Goal: Information Seeking & Learning: Learn about a topic

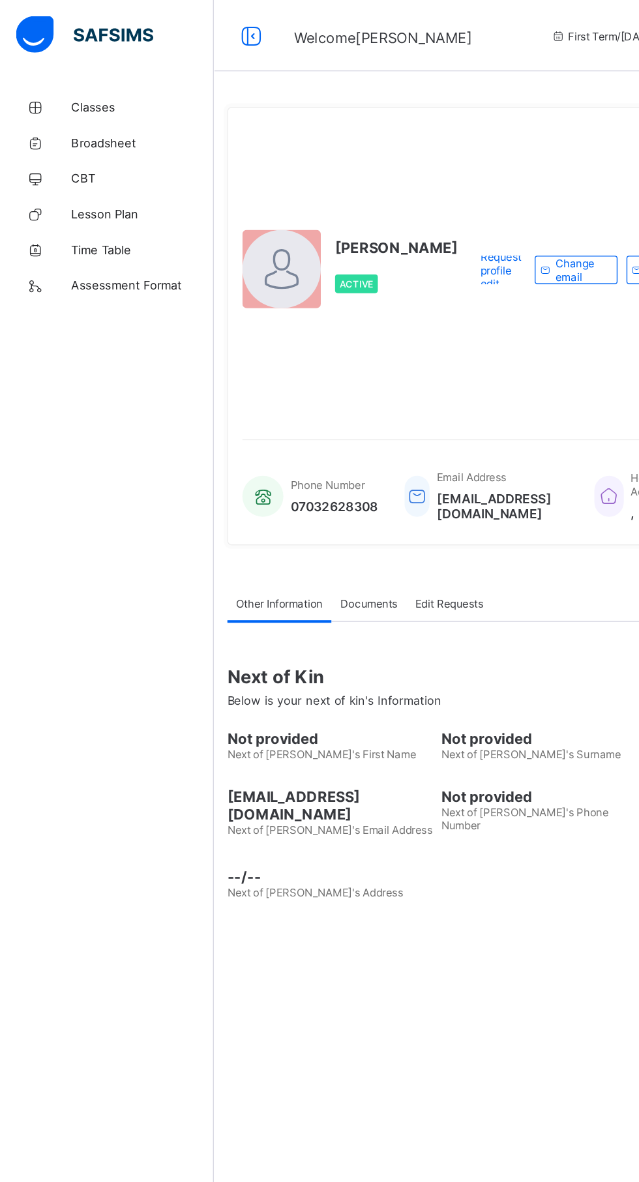
click at [77, 71] on link "Classes" at bounding box center [78, 78] width 156 height 26
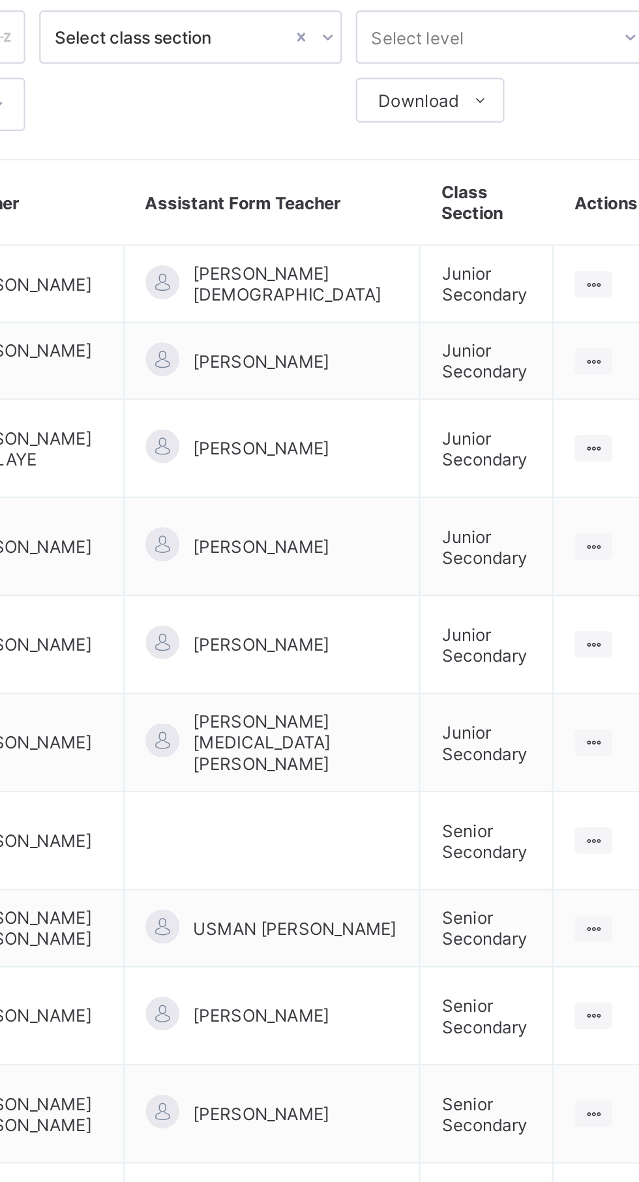
click at [0, 0] on ul "View Class" at bounding box center [0, 0] width 0 height 0
click at [0, 0] on div "View Class" at bounding box center [0, 0] width 0 height 0
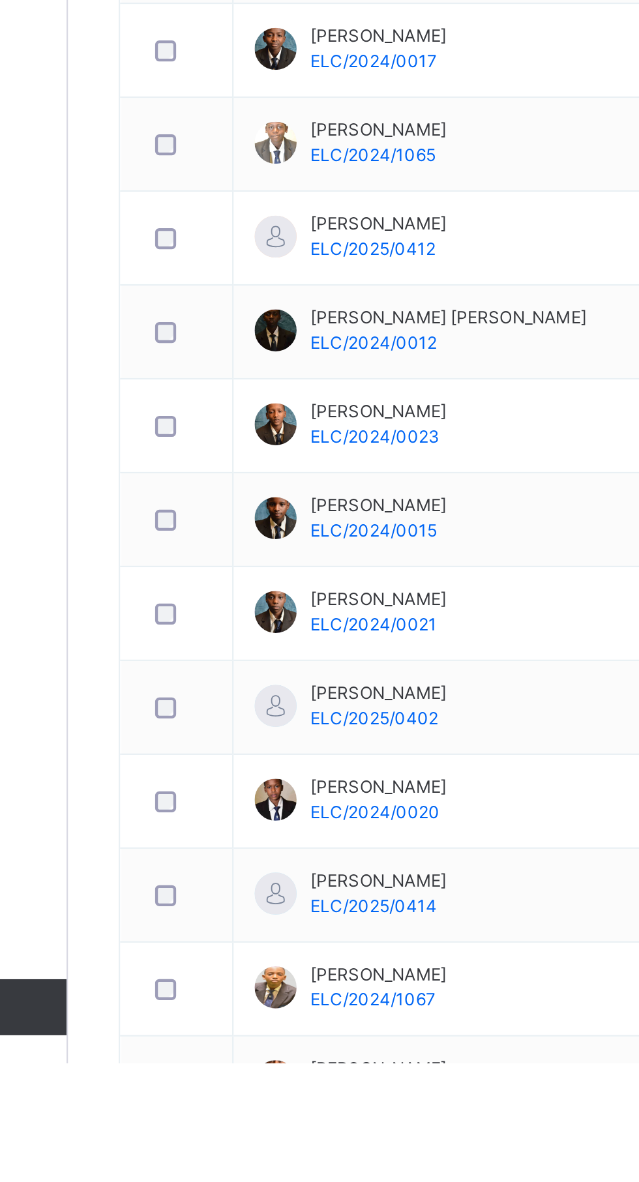
click at [221, 978] on div at bounding box center [207, 972] width 32 height 27
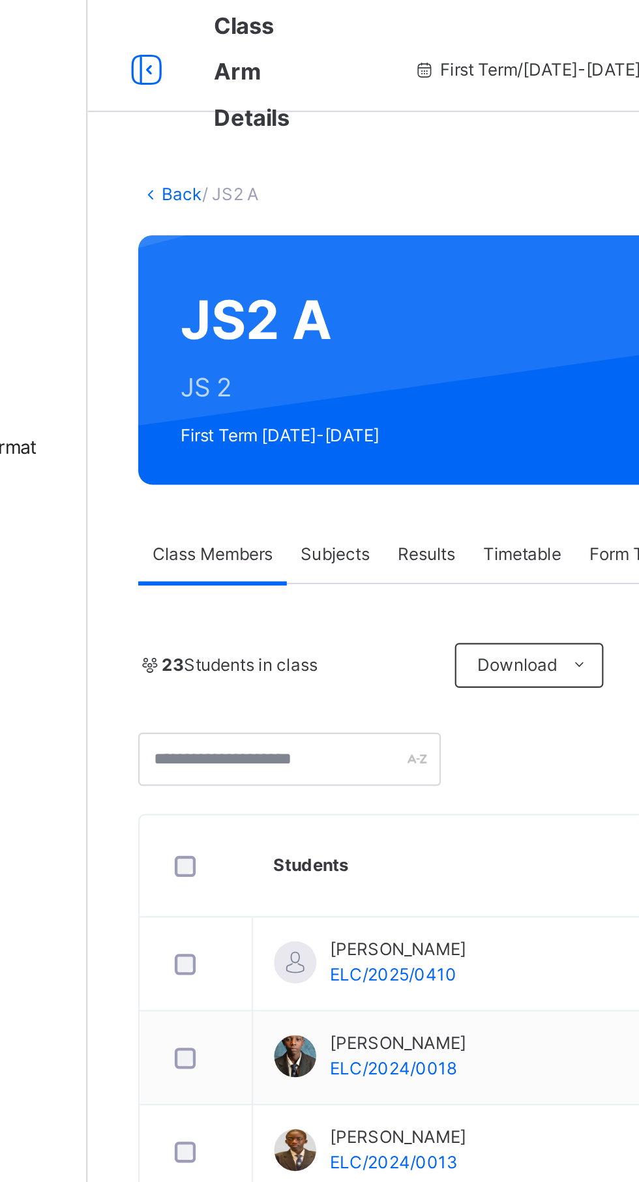
click at [185, 28] on icon at bounding box center [184, 32] width 22 height 23
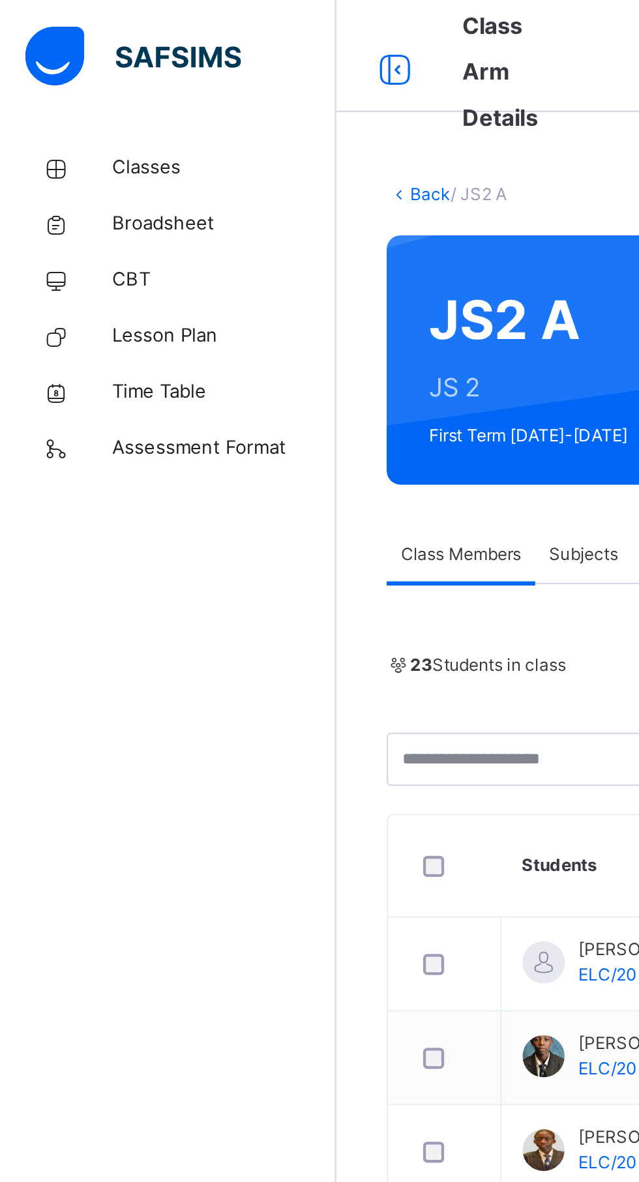
click at [71, 77] on span "Classes" at bounding box center [104, 78] width 104 height 13
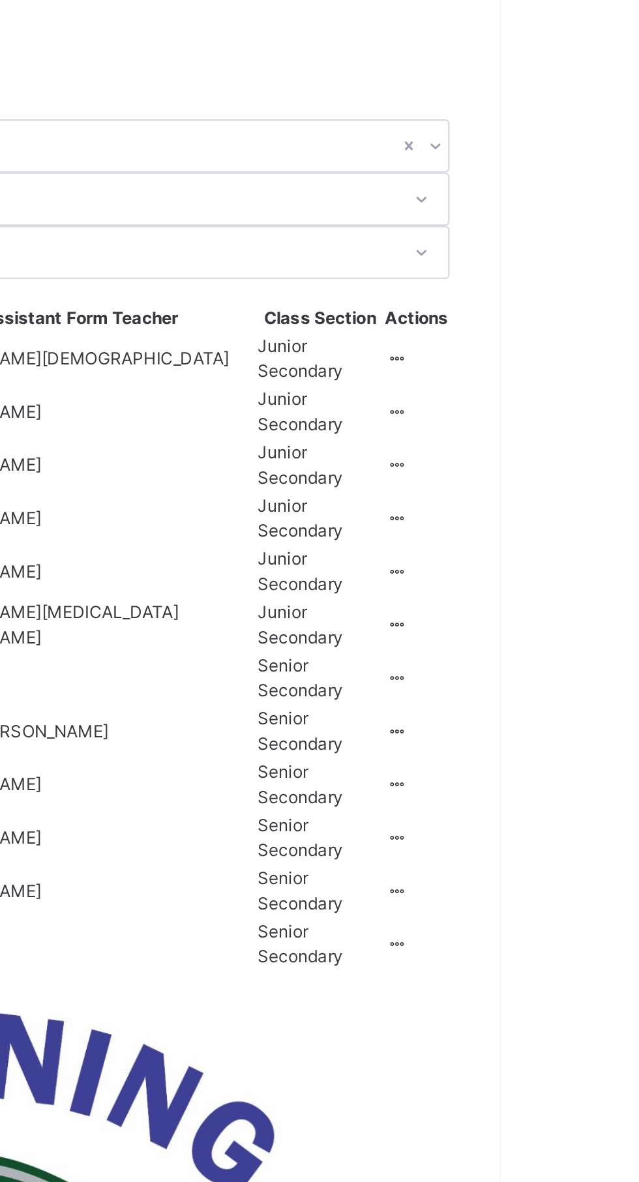
click at [586, 300] on icon at bounding box center [591, 295] width 11 height 10
click at [0, 0] on li "View Class" at bounding box center [0, 0] width 0 height 0
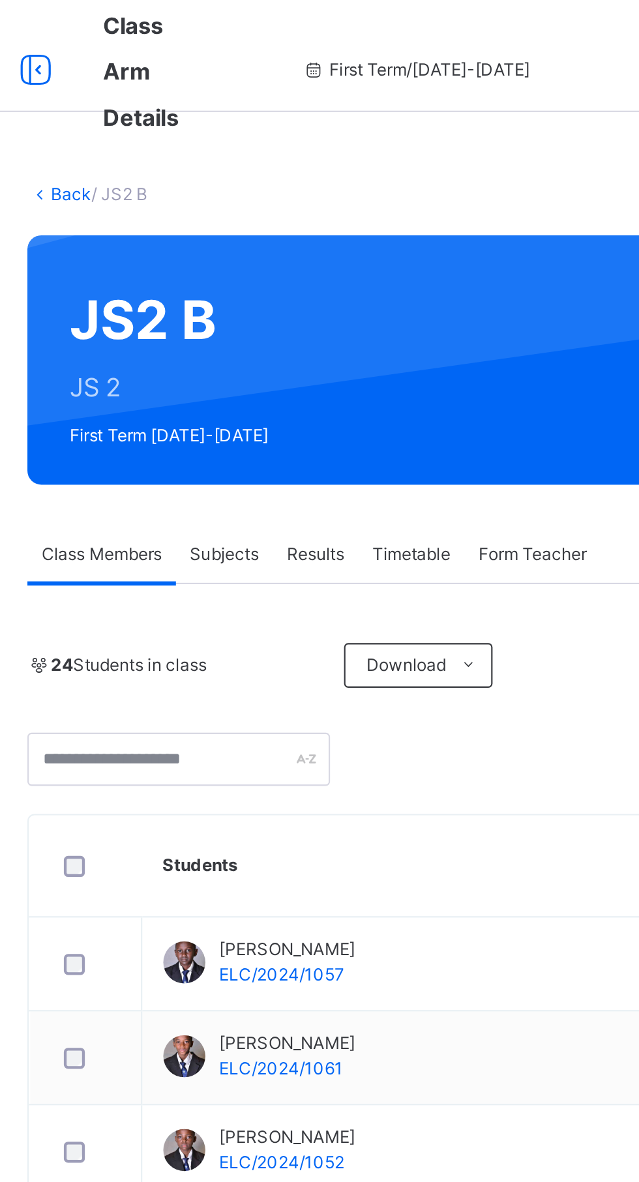
click at [198, 94] on link "Back" at bounding box center [200, 90] width 19 height 10
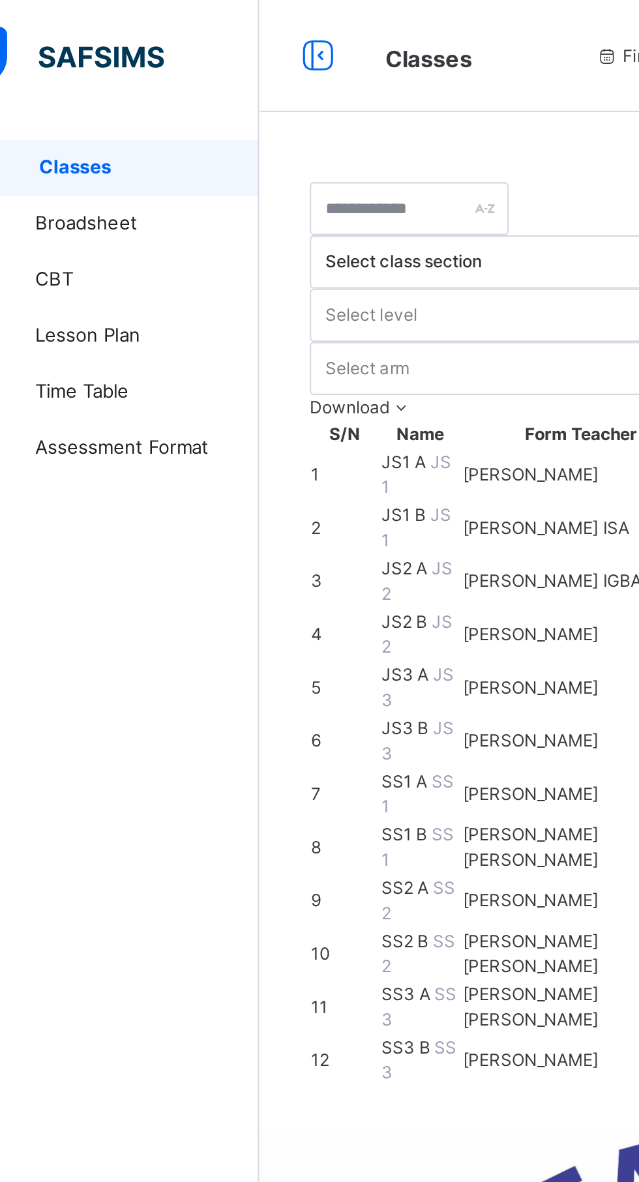
click at [183, 25] on icon at bounding box center [184, 25] width 22 height 23
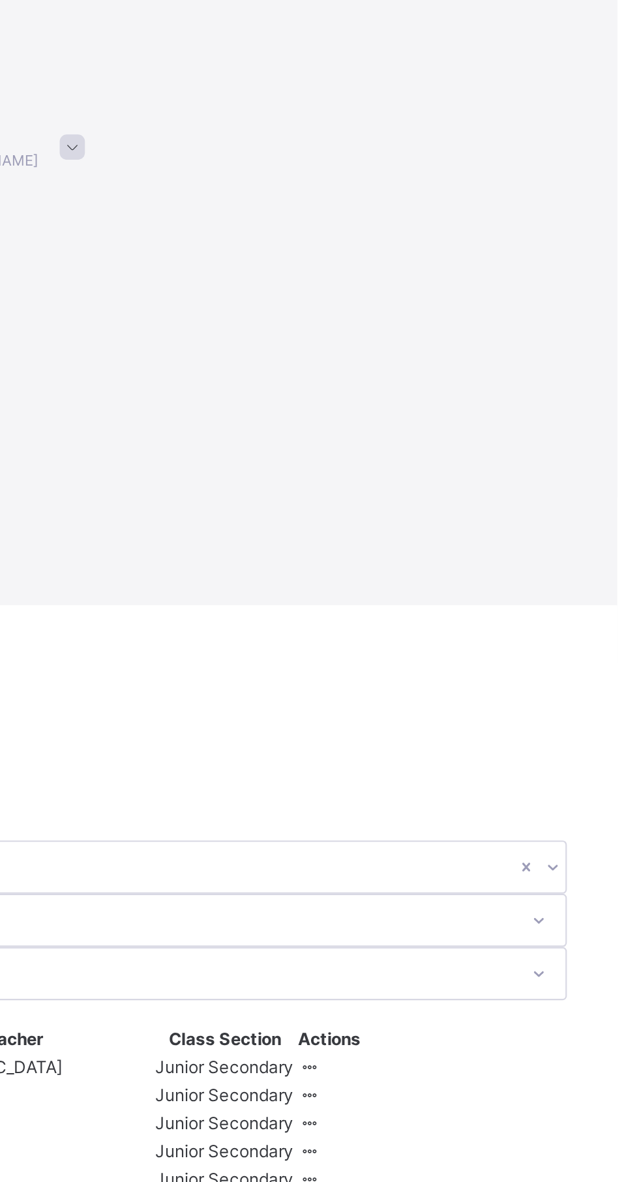
click at [501, 544] on icon at bounding box center [495, 549] width 11 height 10
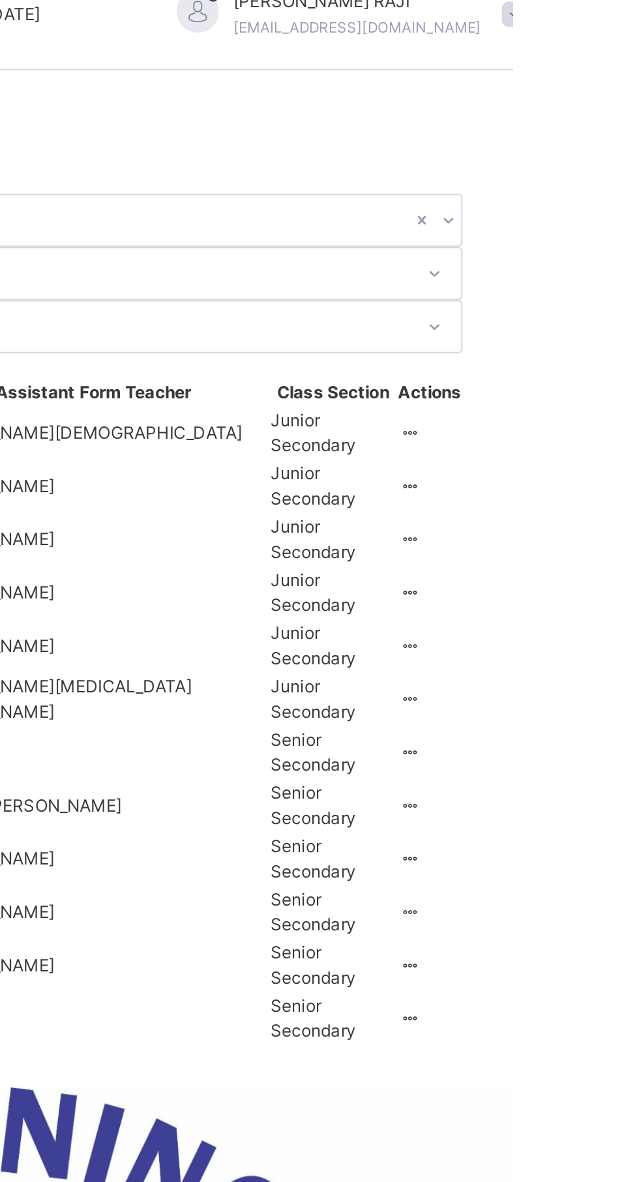
click at [0, 0] on div "View Class" at bounding box center [0, 0] width 0 height 0
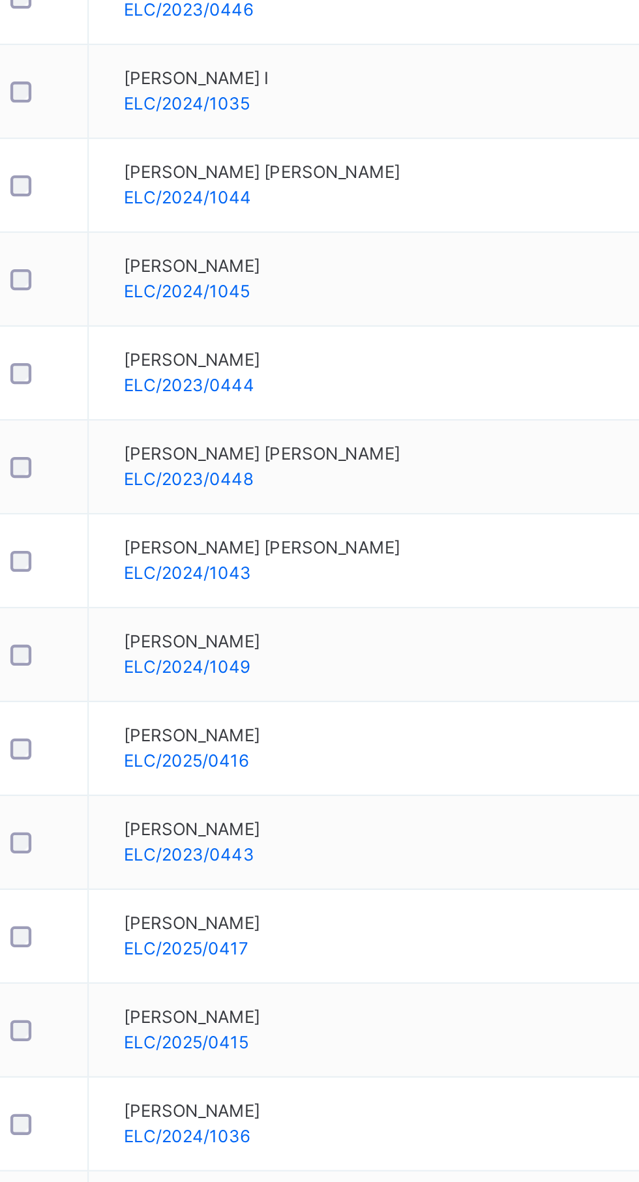
click at [283, 314] on div "19 Students in class" at bounding box center [250, 310] width 141 height 12
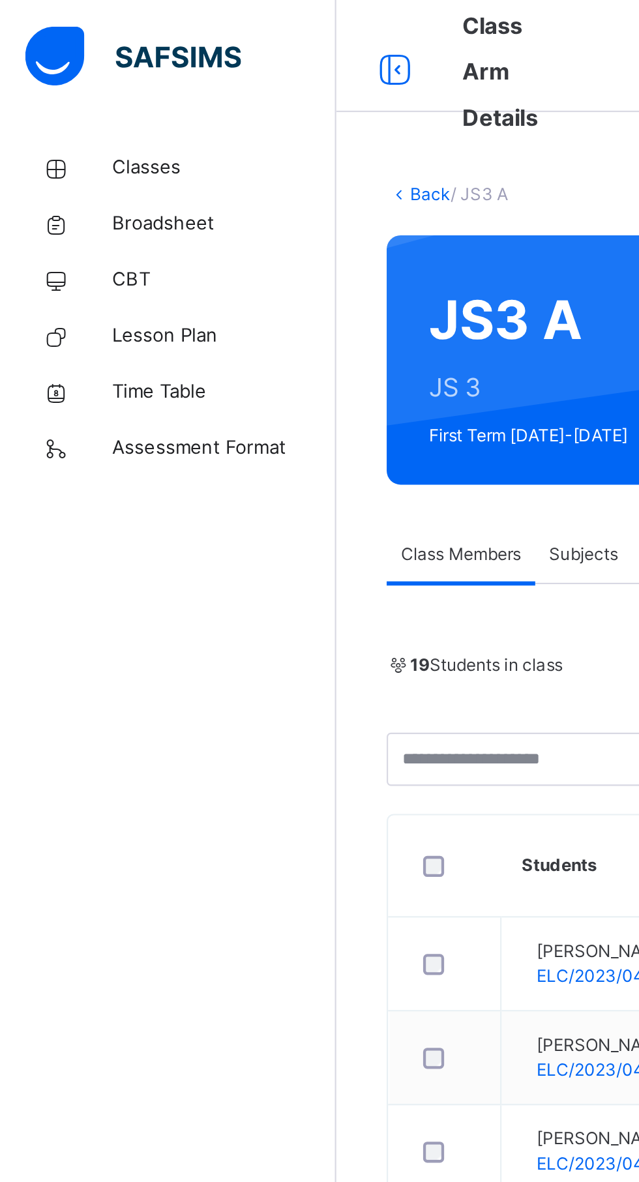
click at [180, 42] on icon at bounding box center [184, 32] width 22 height 23
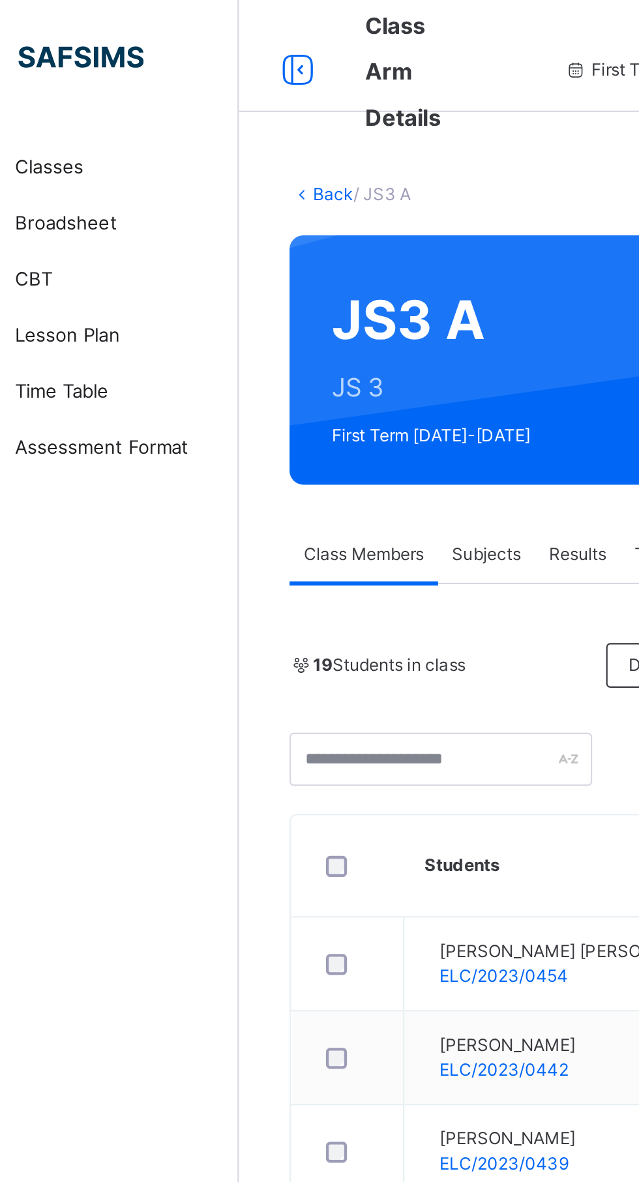
click at [198, 93] on link "Back" at bounding box center [200, 90] width 19 height 10
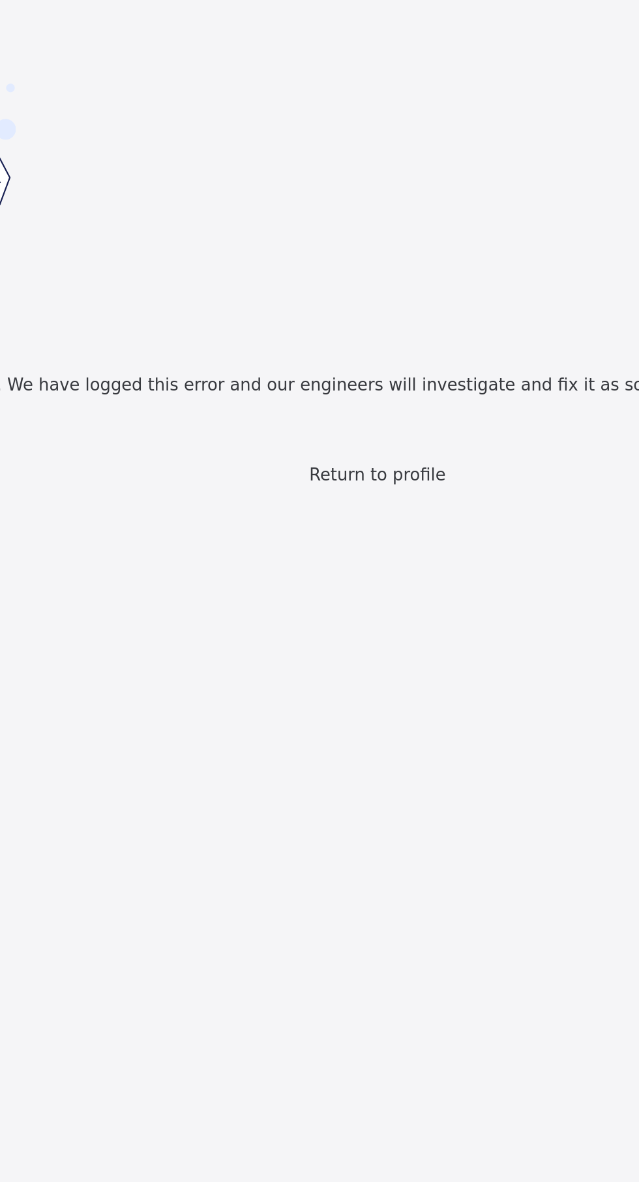
click at [329, 226] on span "Return to profile" at bounding box center [319, 220] width 63 height 9
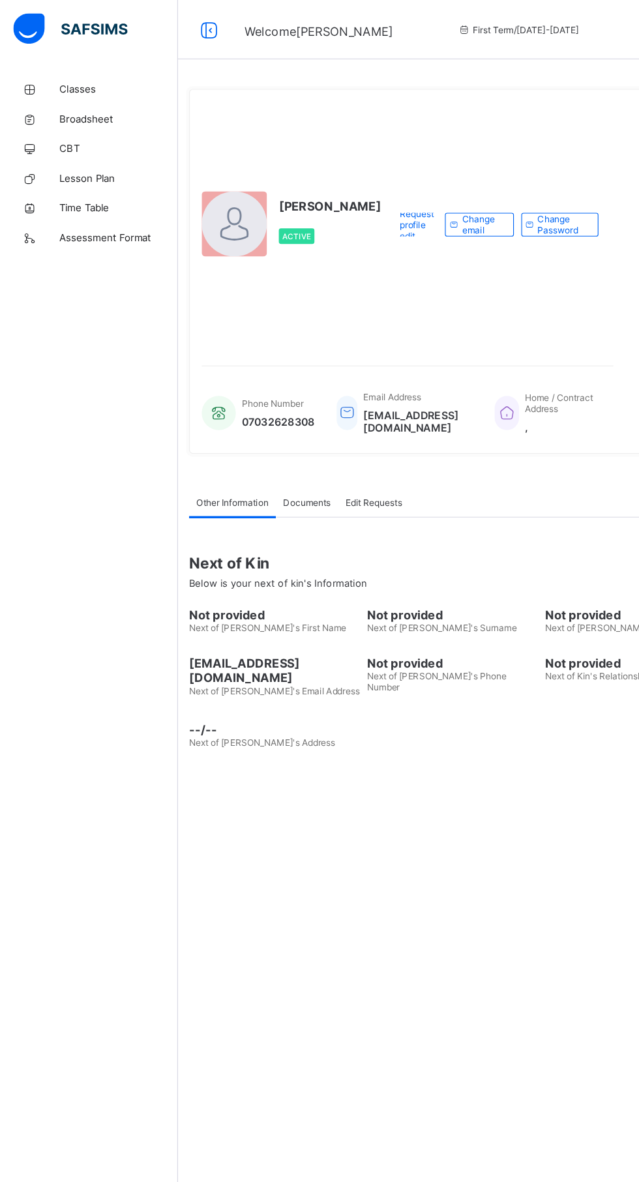
click at [52, 77] on icon at bounding box center [26, 79] width 52 height 10
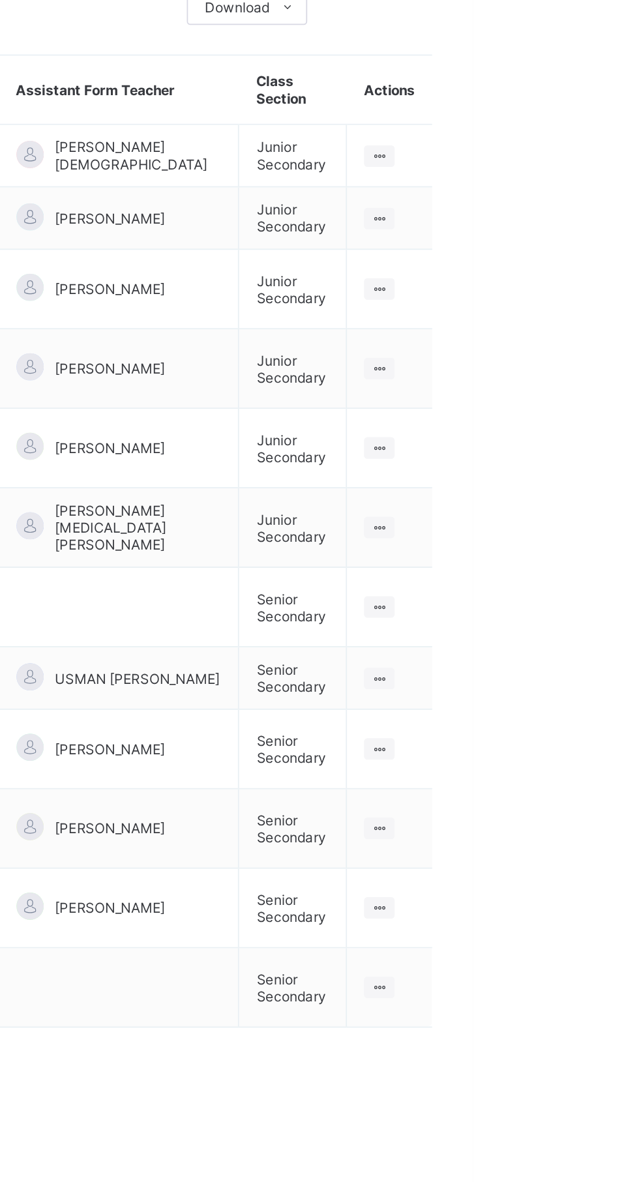
click at [0, 0] on ul "View Class" at bounding box center [0, 0] width 0 height 0
click at [0, 0] on div "View Class" at bounding box center [0, 0] width 0 height 0
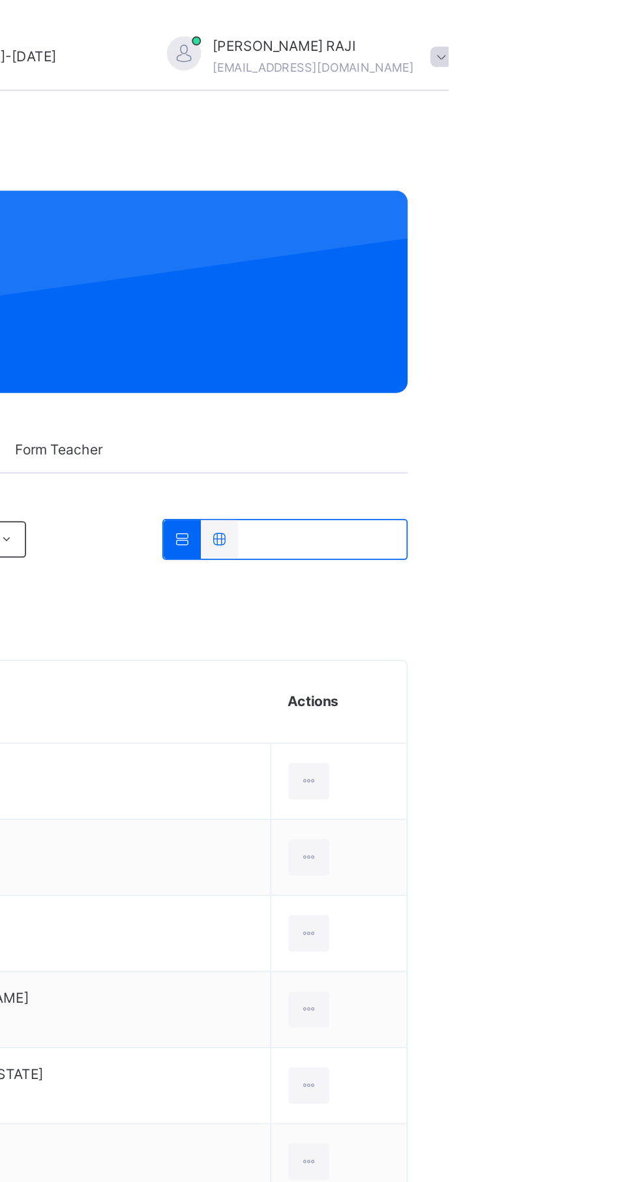
click at [559, 44] on div "[PERSON_NAME] [EMAIL_ADDRESS][DOMAIN_NAME]" at bounding box center [555, 32] width 183 height 23
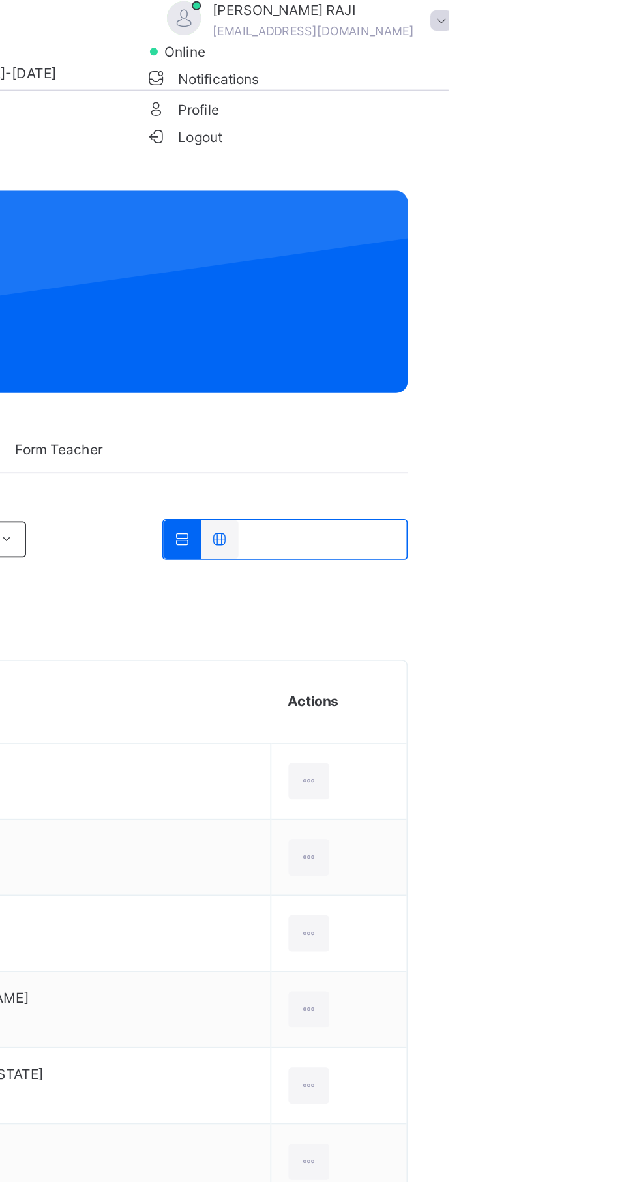
click at [509, 85] on span "Logout" at bounding box center [486, 79] width 45 height 14
